Goal: Find specific page/section: Find specific page/section

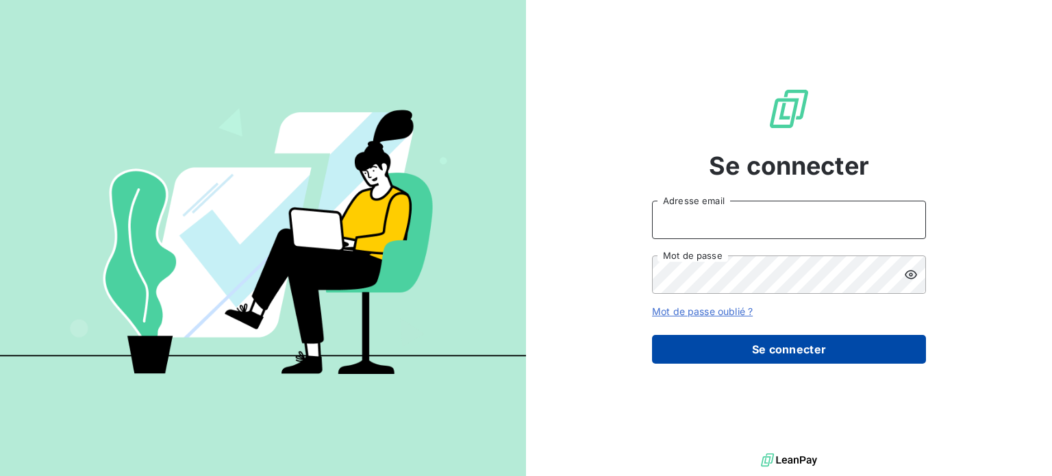
type input "[PERSON_NAME][EMAIL_ADDRESS][DOMAIN_NAME]"
click at [704, 335] on button "Se connecter" at bounding box center [789, 349] width 274 height 29
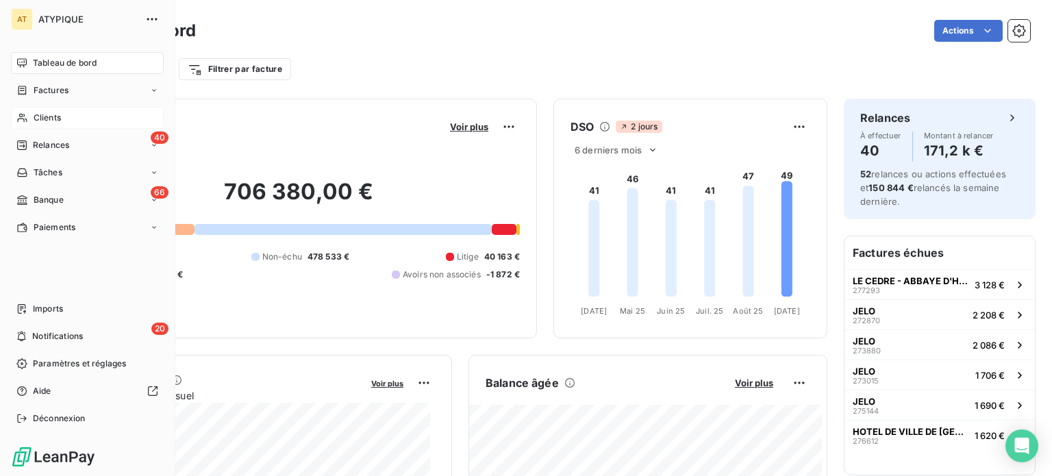
click at [44, 120] on span "Clients" at bounding box center [47, 118] width 27 height 12
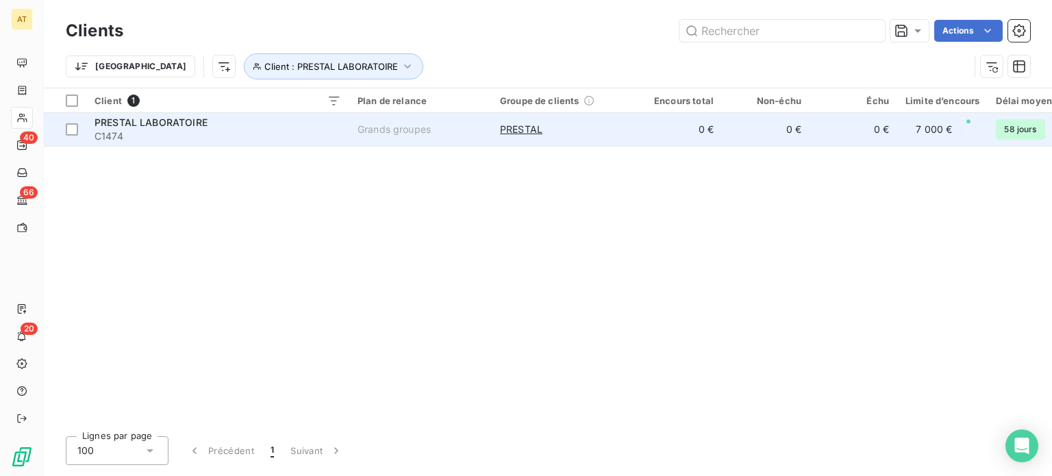
click at [310, 126] on div "PRESTAL LABORATOIRE" at bounding box center [217, 123] width 246 height 14
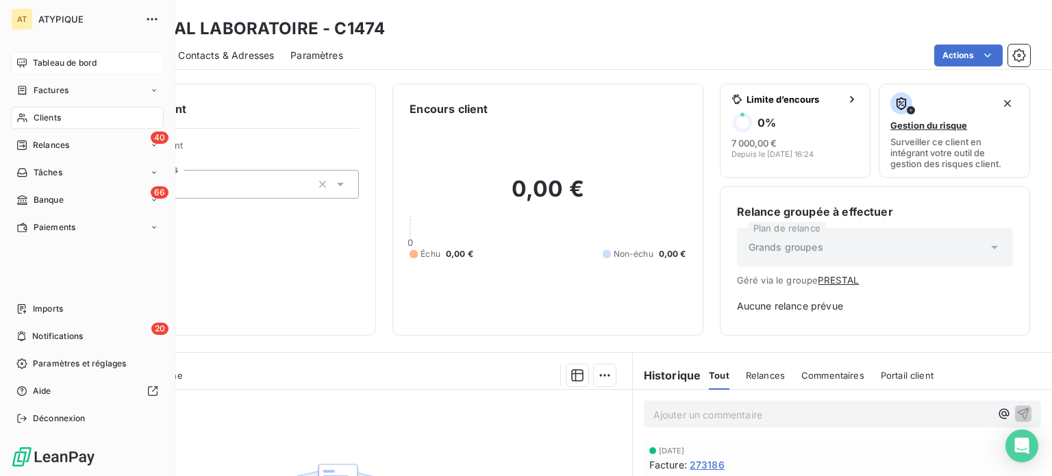
click at [69, 68] on span "Tableau de bord" at bounding box center [65, 63] width 64 height 12
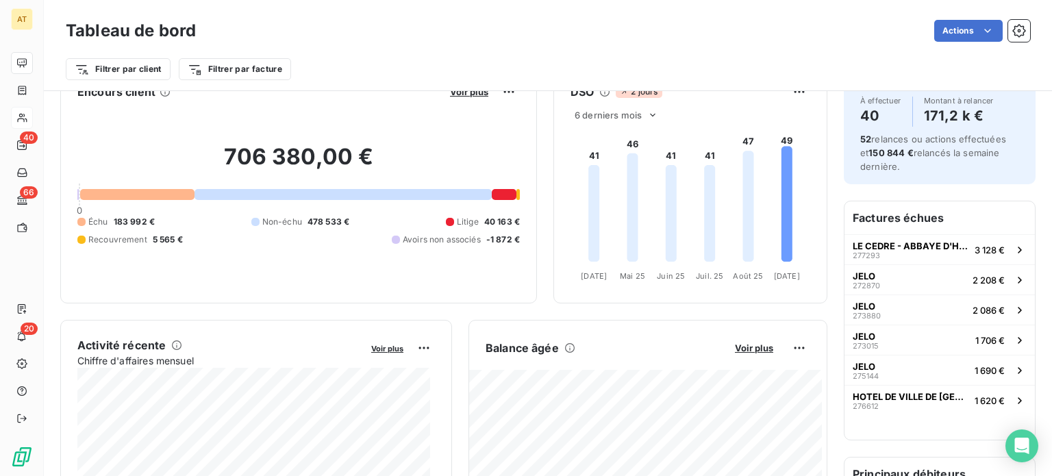
scroll to position [68, 0]
